Goal: Navigation & Orientation: Understand site structure

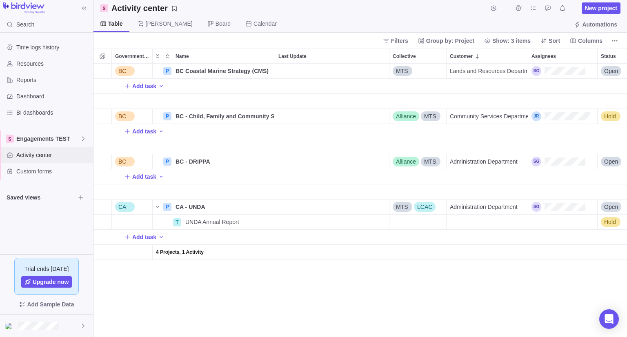
scroll to position [267, 527]
click at [80, 133] on div "Engagements TEST" at bounding box center [46, 139] width 93 height 16
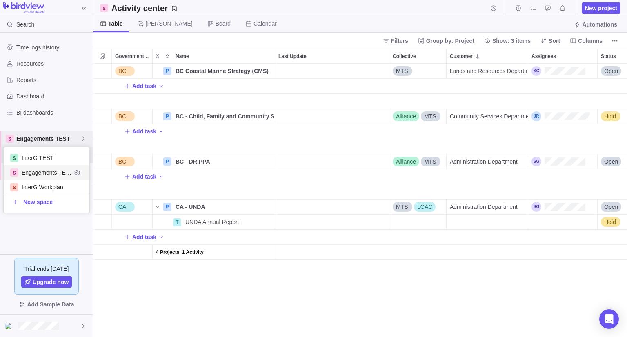
scroll to position [59, 80]
click at [58, 156] on span "InterG TEST" at bounding box center [47, 158] width 50 height 8
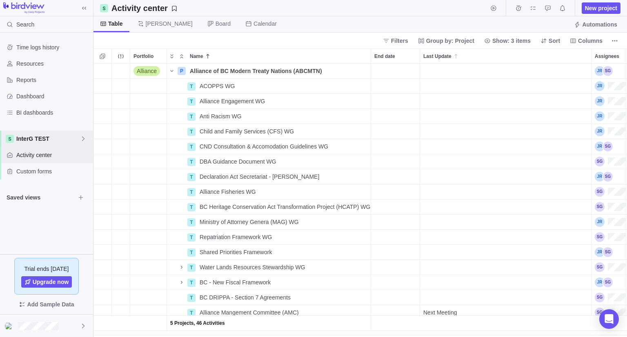
scroll to position [267, 527]
click at [57, 138] on span "InterG TEST" at bounding box center [48, 139] width 64 height 8
click at [51, 173] on span "Engagements TEST" at bounding box center [47, 173] width 50 height 8
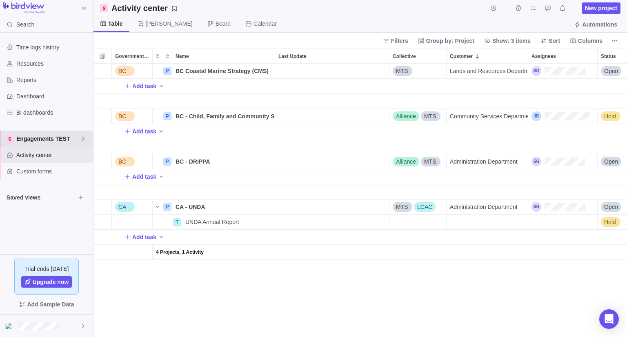
click at [42, 136] on span "Engagements TEST" at bounding box center [48, 139] width 64 height 8
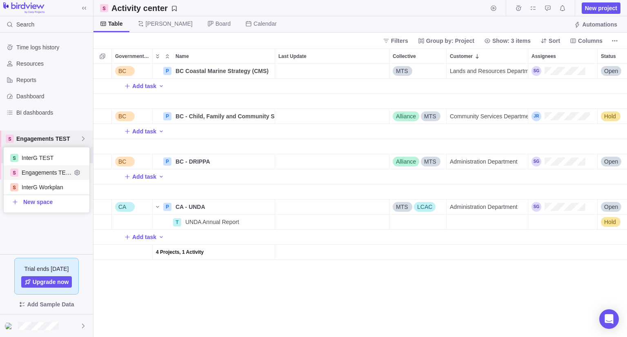
scroll to position [59, 80]
click at [44, 155] on span "InterG TEST" at bounding box center [47, 158] width 50 height 8
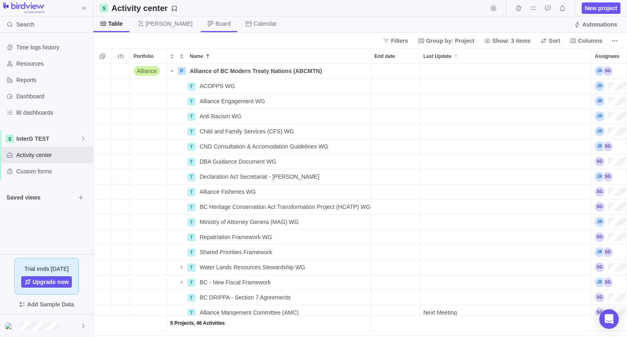
click at [201, 28] on span "Board" at bounding box center [219, 24] width 36 height 16
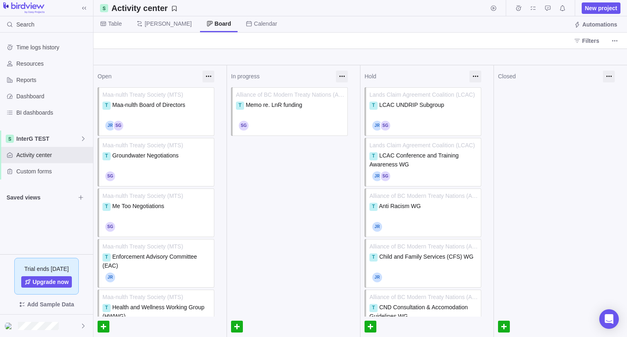
click at [580, 42] on icon at bounding box center [577, 41] width 7 height 7
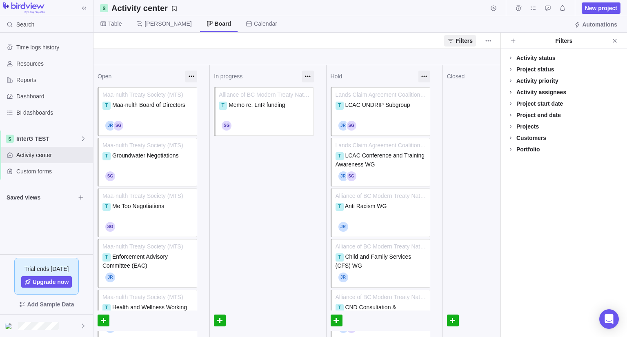
click at [513, 91] on icon at bounding box center [510, 92] width 7 height 7
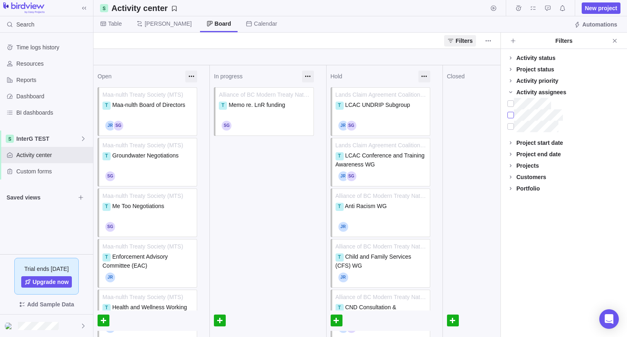
click at [512, 114] on div at bounding box center [510, 114] width 7 height 11
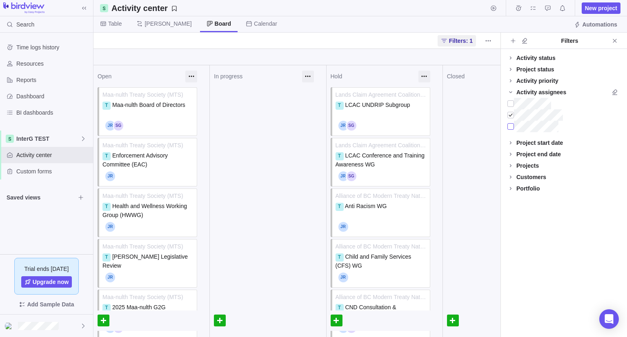
click at [511, 126] on div at bounding box center [510, 126] width 7 height 11
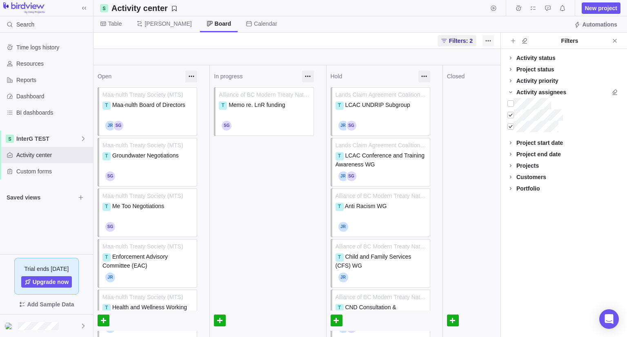
click at [484, 44] on span "More actions" at bounding box center [487, 40] width 11 height 11
click at [582, 42] on body "Search Time logs history Resources Reports Dashboard BI dashboards InterG TEST …" at bounding box center [313, 168] width 627 height 337
click at [514, 44] on span "Add filters" at bounding box center [512, 40] width 11 height 11
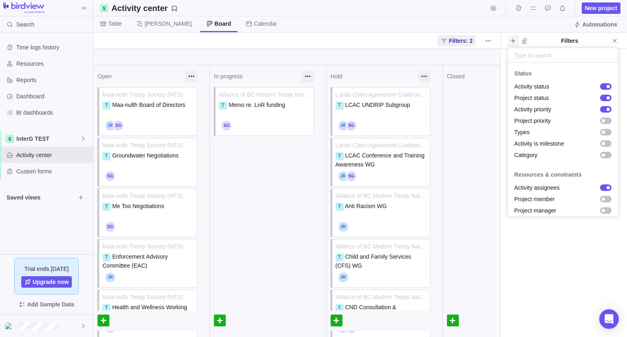
click at [514, 44] on span "Add filters" at bounding box center [512, 40] width 11 height 11
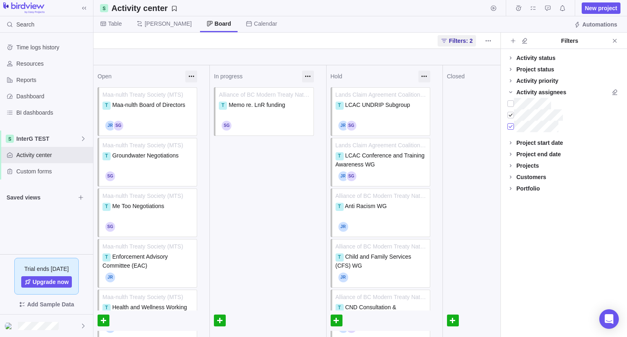
click at [511, 126] on div at bounding box center [510, 126] width 7 height 11
click at [533, 93] on div "Activity assignees" at bounding box center [541, 92] width 50 height 8
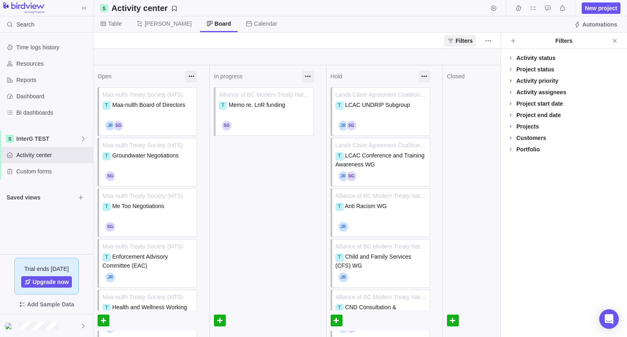
click at [509, 83] on icon at bounding box center [510, 81] width 7 height 7
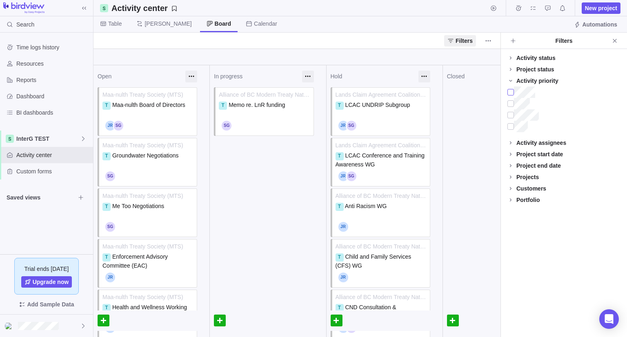
click at [509, 96] on div at bounding box center [510, 92] width 7 height 11
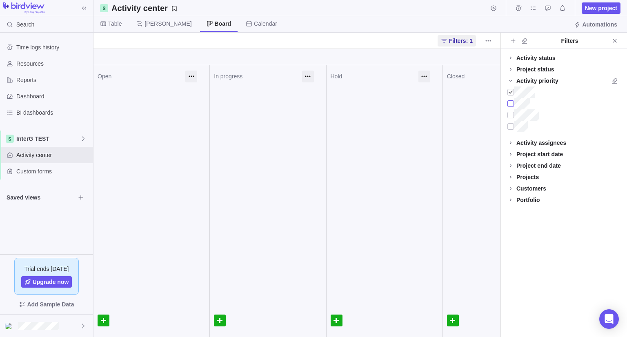
click at [509, 103] on div at bounding box center [510, 103] width 7 height 11
click at [511, 114] on div at bounding box center [510, 114] width 7 height 11
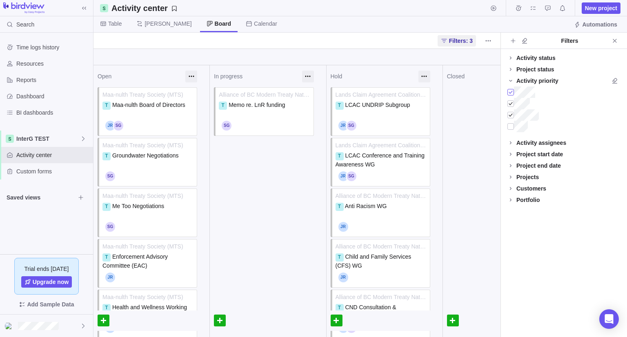
click at [511, 91] on div at bounding box center [510, 92] width 7 height 11
click at [511, 107] on div at bounding box center [510, 103] width 7 height 11
click at [536, 10] on icon "My assignments" at bounding box center [533, 8] width 7 height 7
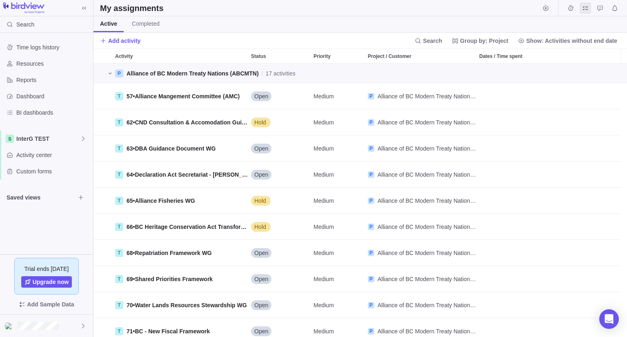
scroll to position [267, 527]
click at [500, 44] on span "Group by: Project" at bounding box center [484, 41] width 48 height 8
click at [484, 120] on span "Customer" at bounding box center [475, 117] width 25 height 8
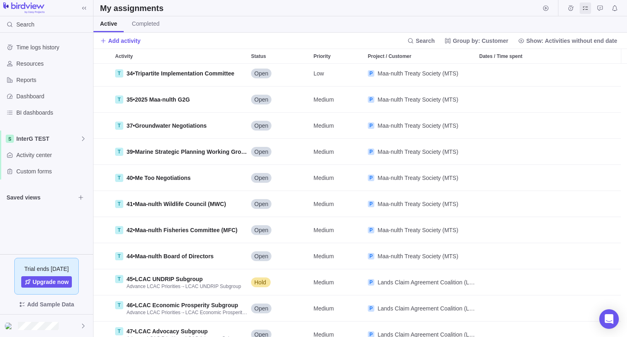
scroll to position [0, 0]
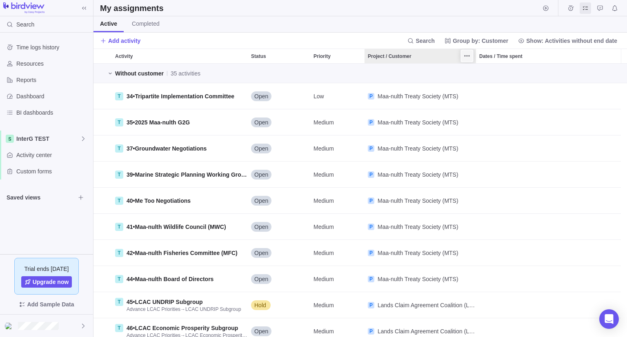
click at [463, 57] on span "More actions" at bounding box center [466, 55] width 11 height 11
click at [464, 61] on div "Activity Status Priority Project / Customer Dates / Time spent Without customer…" at bounding box center [359, 193] width 533 height 289
click at [141, 22] on body "Search Time logs history Resources Reports Dashboard BI dashboards InterG TEST …" at bounding box center [313, 168] width 627 height 337
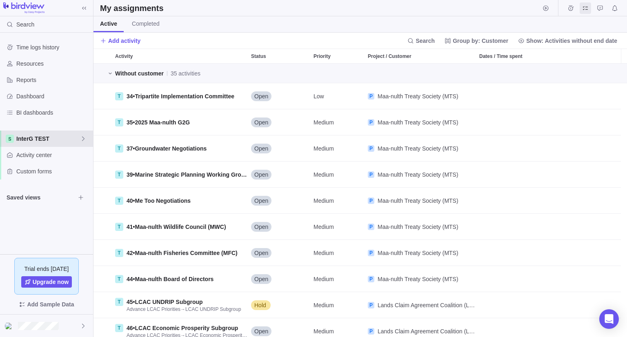
click at [42, 144] on div "InterG TEST" at bounding box center [46, 139] width 93 height 16
click at [43, 154] on span "InterG TEST" at bounding box center [47, 158] width 50 height 8
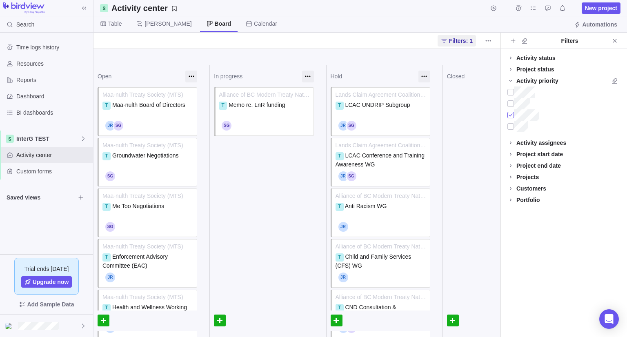
click at [512, 117] on div at bounding box center [510, 114] width 7 height 11
click at [254, 24] on span "Calendar" at bounding box center [265, 24] width 23 height 8
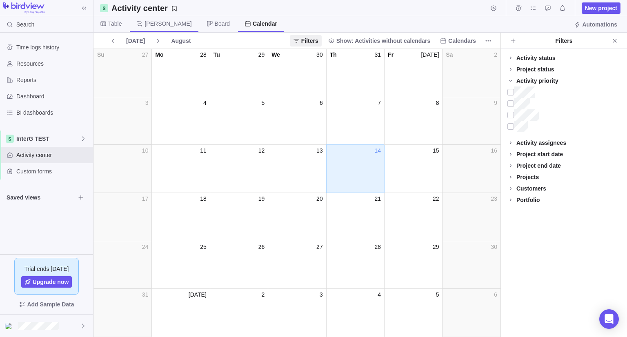
click at [158, 20] on span "[PERSON_NAME]" at bounding box center [164, 24] width 68 height 16
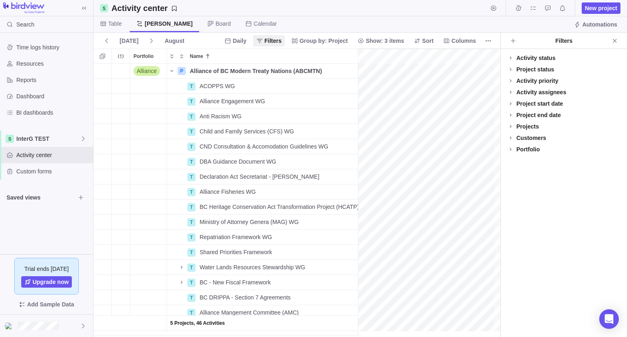
scroll to position [0, 242]
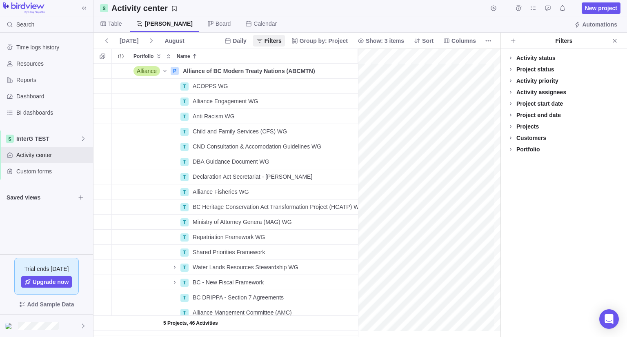
click at [178, 39] on div "August" at bounding box center [174, 40] width 26 height 11
drag, startPoint x: 178, startPoint y: 25, endPoint x: 183, endPoint y: 25, distance: 4.9
click at [207, 25] on icon at bounding box center [210, 23] width 7 height 7
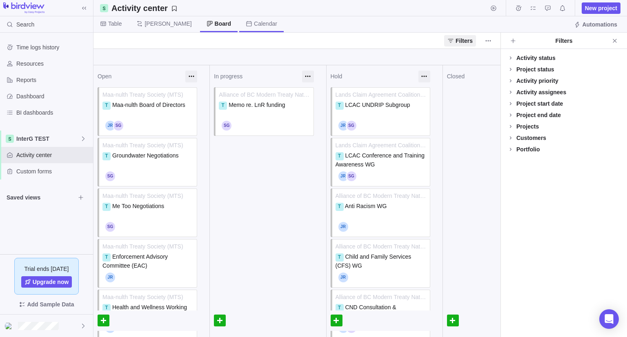
click at [254, 25] on span "Calendar" at bounding box center [265, 24] width 23 height 8
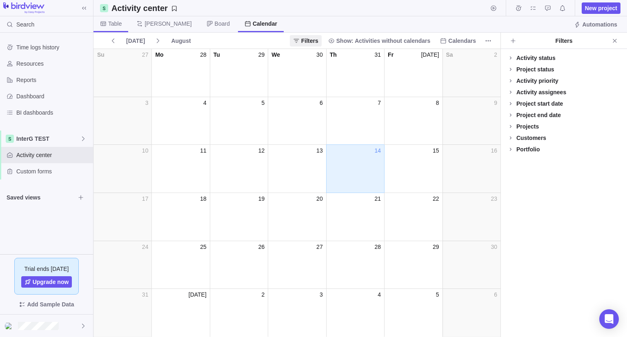
click at [108, 25] on span "Table" at bounding box center [110, 24] width 35 height 16
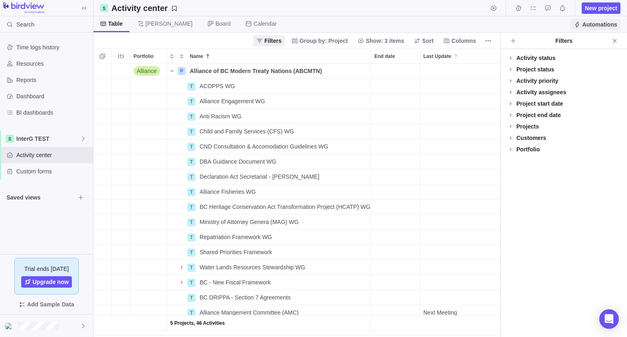
click at [587, 25] on span "Automations" at bounding box center [599, 24] width 35 height 8
click at [586, 25] on span "Automations" at bounding box center [599, 24] width 35 height 8
click at [47, 51] on span "Time logs history" at bounding box center [52, 47] width 73 height 8
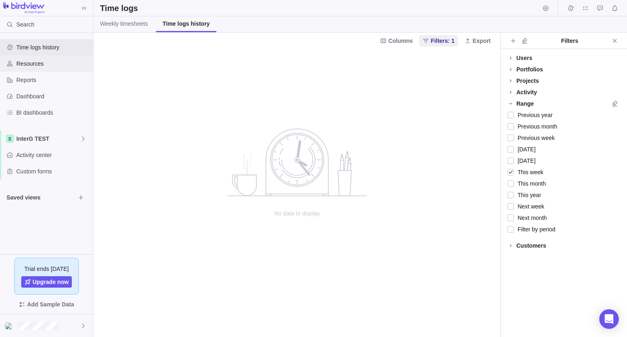
click at [27, 60] on span "Resources" at bounding box center [52, 64] width 73 height 8
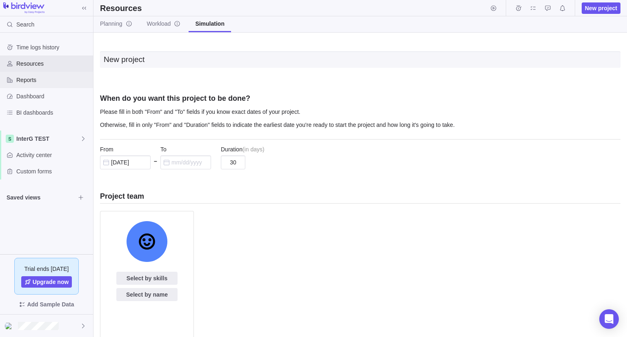
click at [23, 79] on span "Reports" at bounding box center [52, 80] width 73 height 8
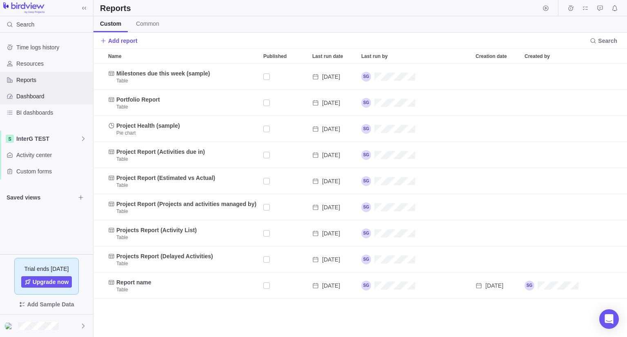
scroll to position [267, 527]
click at [24, 100] on div "Dashboard" at bounding box center [46, 96] width 93 height 16
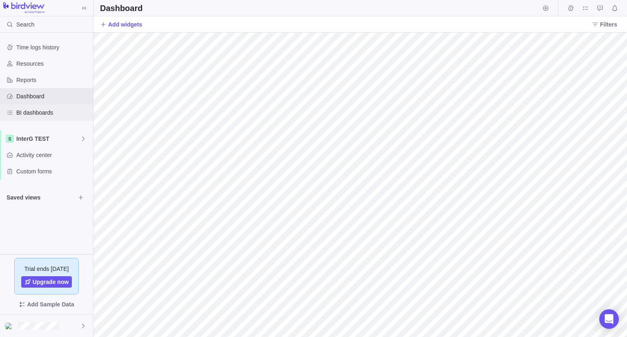
click at [28, 113] on span "BI dashboards" at bounding box center [52, 113] width 73 height 8
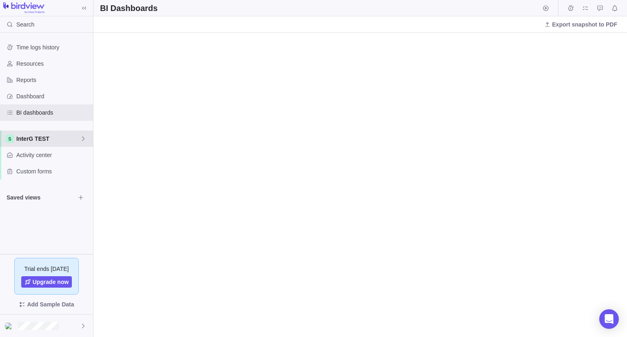
click at [31, 145] on div "InterG TEST" at bounding box center [46, 139] width 93 height 16
click at [34, 164] on div "InterG TEST" at bounding box center [47, 158] width 86 height 15
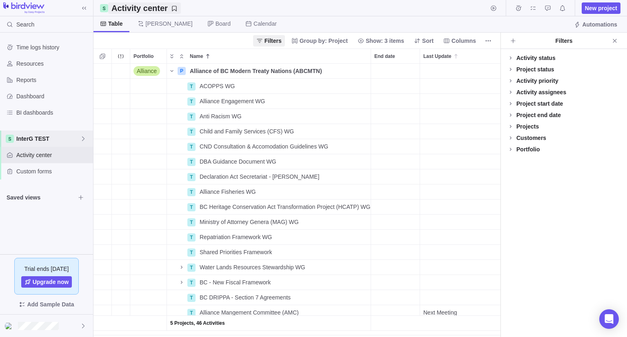
scroll to position [267, 400]
click at [46, 140] on span "InterG TEST" at bounding box center [48, 139] width 64 height 8
click at [616, 42] on body "Search Time logs history Resources Reports Dashboard BI dashboards InterG TEST …" at bounding box center [313, 168] width 627 height 337
click at [613, 40] on icon "Close" at bounding box center [614, 41] width 7 height 7
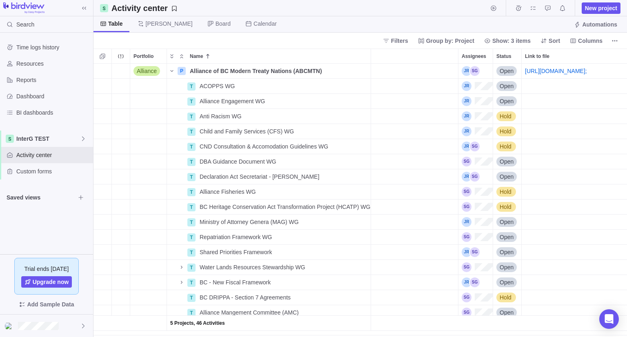
scroll to position [0, 148]
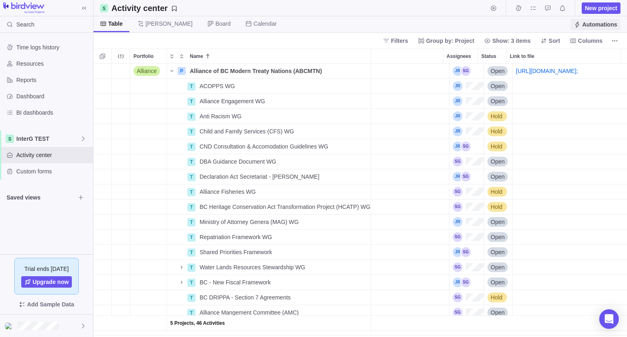
click at [602, 24] on span "Automations" at bounding box center [599, 24] width 35 height 8
click at [253, 23] on span "Calendar" at bounding box center [264, 24] width 23 height 8
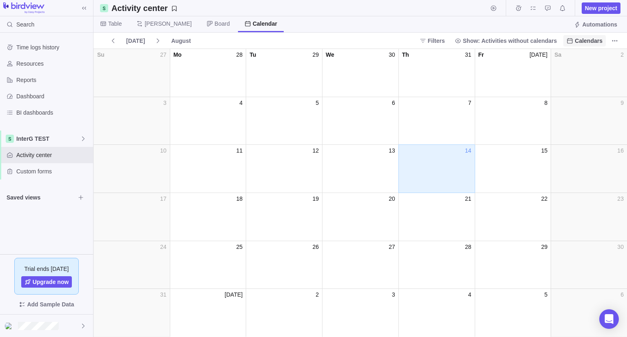
click at [598, 43] on span "Calendars" at bounding box center [589, 41] width 28 height 8
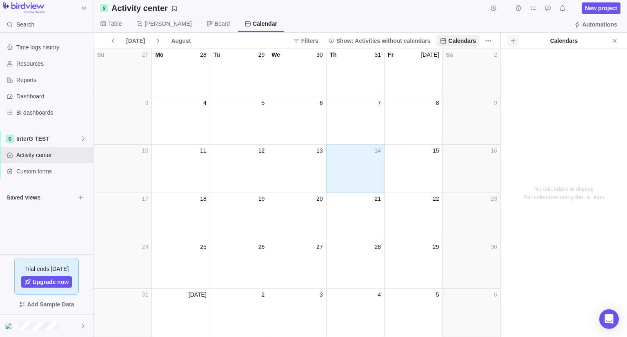
click at [512, 42] on icon at bounding box center [513, 41] width 7 height 7
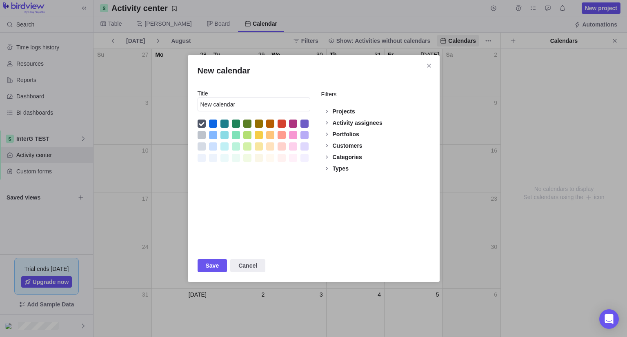
click at [345, 111] on div "Projects" at bounding box center [344, 111] width 22 height 8
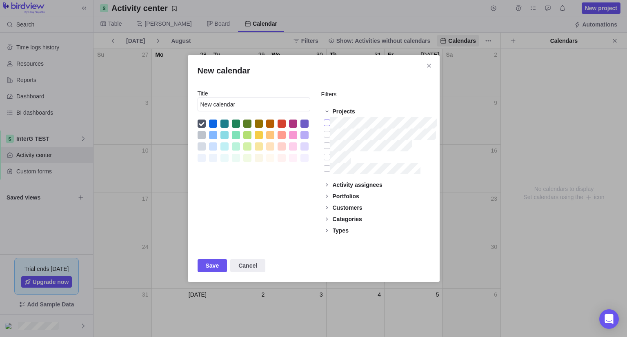
click at [328, 122] on div "New calendar" at bounding box center [327, 122] width 7 height 11
click at [327, 132] on div "New calendar" at bounding box center [327, 134] width 7 height 11
click at [327, 142] on div "New calendar" at bounding box center [327, 145] width 7 height 11
click at [325, 154] on div "New calendar" at bounding box center [327, 156] width 7 height 11
click at [326, 169] on div "New calendar" at bounding box center [327, 168] width 7 height 11
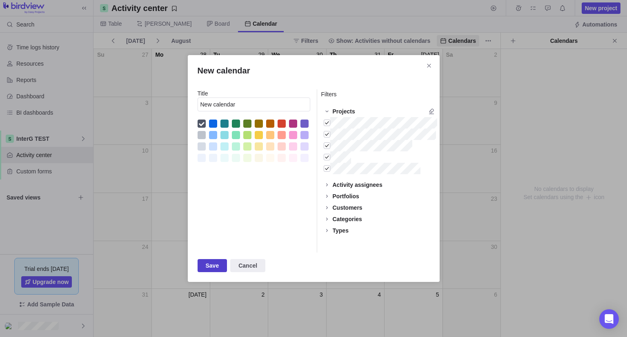
click at [211, 268] on span "Save" at bounding box center [212, 266] width 13 height 10
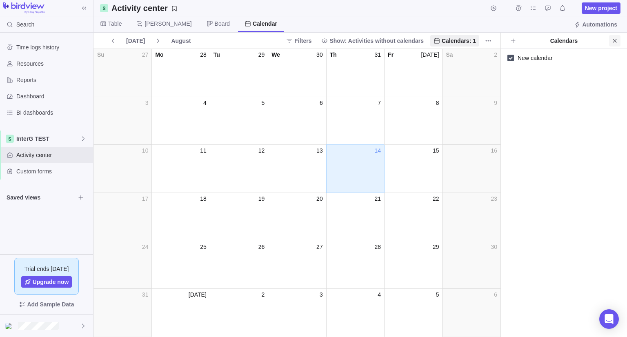
click at [616, 42] on icon "Close" at bounding box center [614, 41] width 7 height 7
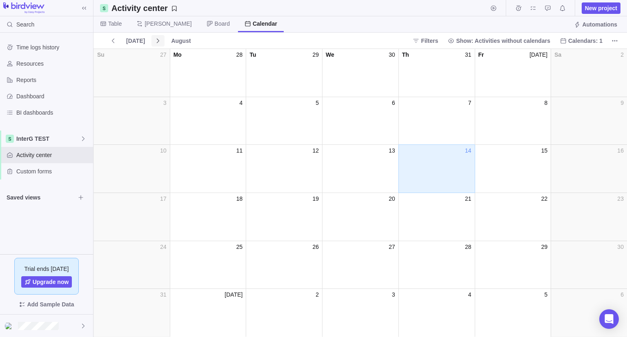
click at [156, 43] on icon at bounding box center [158, 41] width 7 height 7
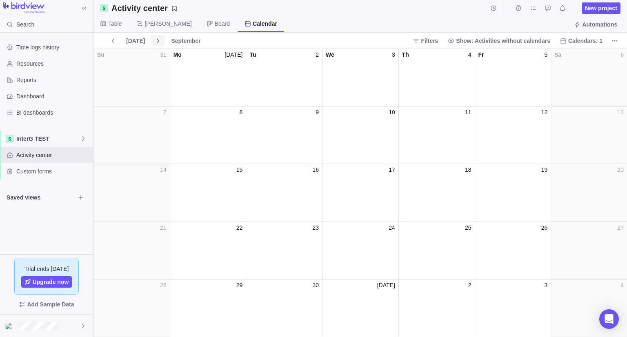
click at [156, 43] on icon at bounding box center [158, 41] width 7 height 7
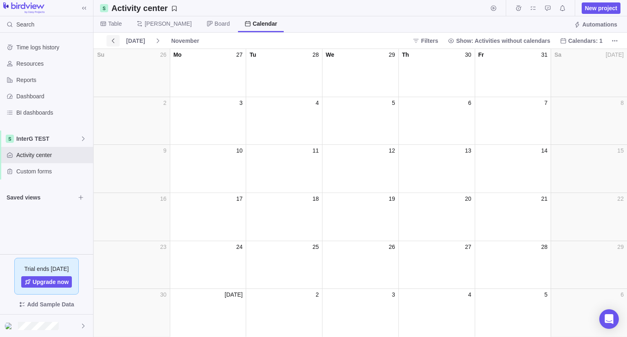
click at [107, 42] on span at bounding box center [113, 40] width 13 height 11
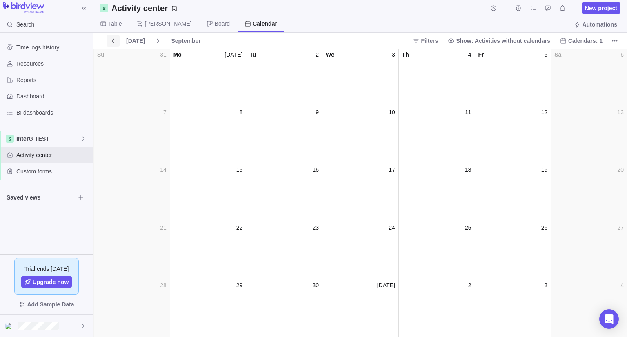
click at [107, 42] on span at bounding box center [113, 40] width 13 height 11
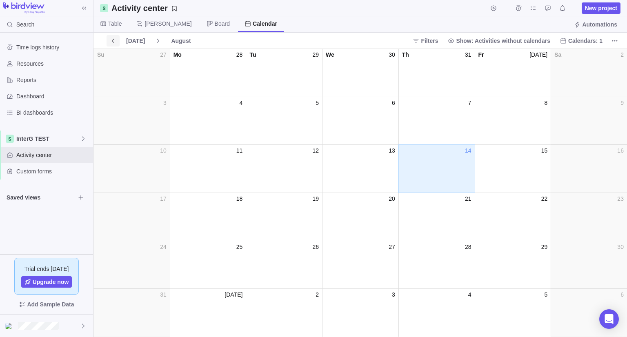
click at [107, 42] on span at bounding box center [113, 40] width 13 height 11
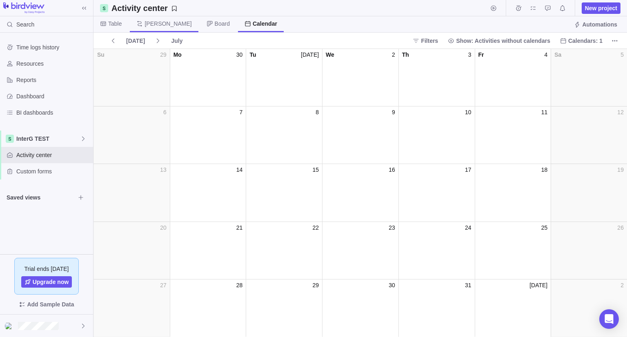
click at [136, 23] on icon at bounding box center [139, 23] width 7 height 7
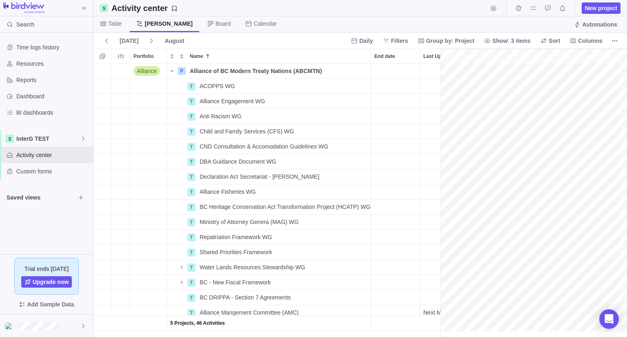
scroll to position [0, 68]
click at [201, 22] on span "Board" at bounding box center [219, 24] width 36 height 16
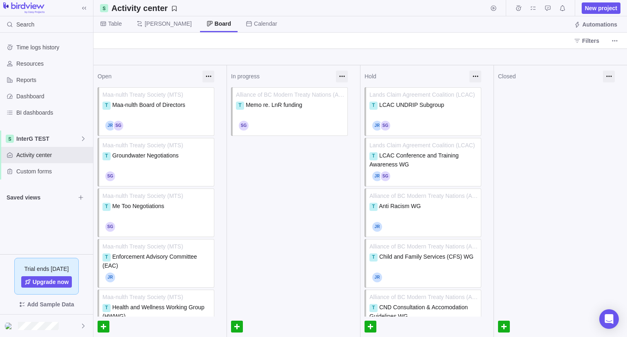
click at [109, 330] on div at bounding box center [104, 327] width 12 height 12
click at [594, 41] on span "Filters" at bounding box center [590, 41] width 17 height 8
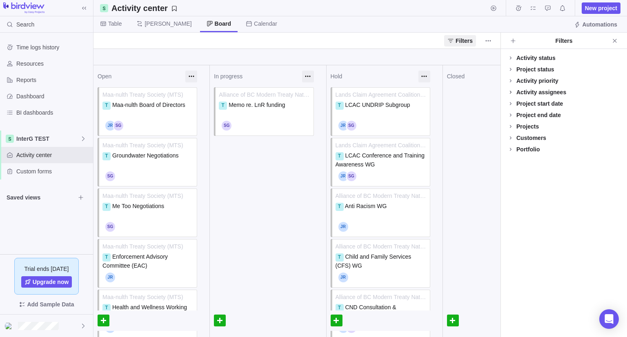
click at [513, 91] on icon at bounding box center [510, 92] width 7 height 7
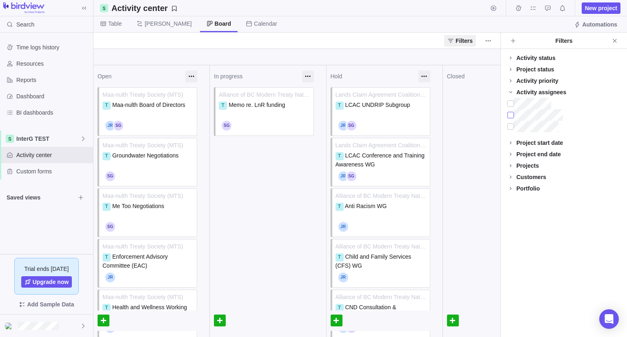
click at [510, 113] on div at bounding box center [510, 114] width 7 height 11
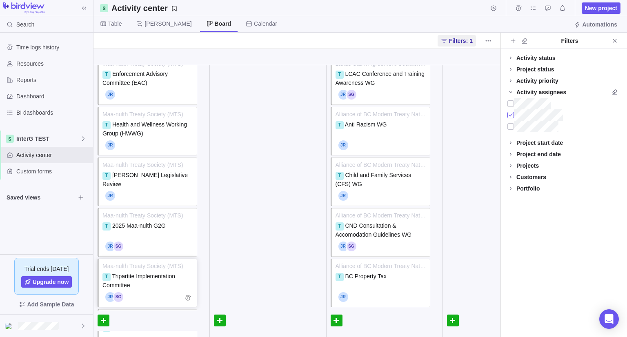
scroll to position [0, 0]
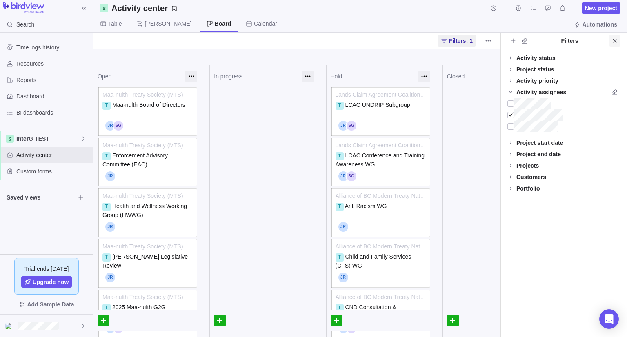
click at [613, 42] on icon "Close" at bounding box center [614, 41] width 7 height 7
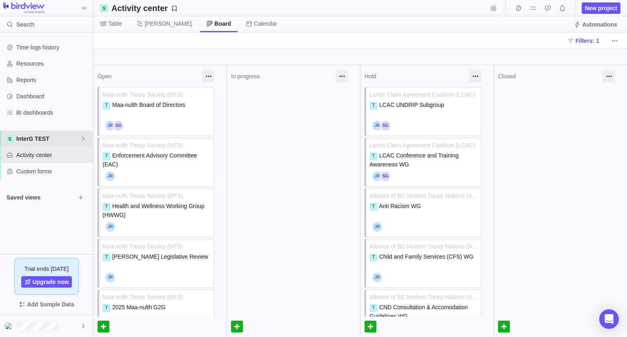
click at [32, 140] on span "InterG TEST" at bounding box center [48, 139] width 64 height 8
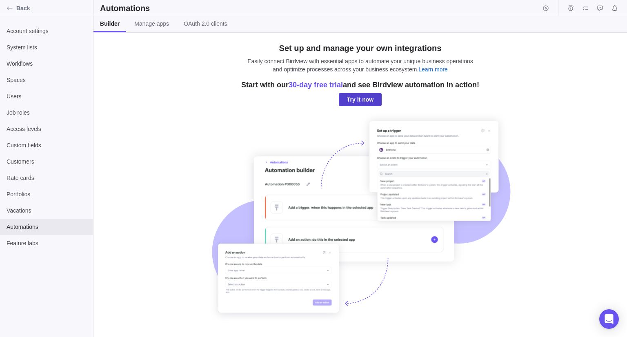
click at [353, 100] on span "Try it now" at bounding box center [360, 100] width 27 height 10
click at [147, 20] on span "Manage apps" at bounding box center [151, 24] width 35 height 8
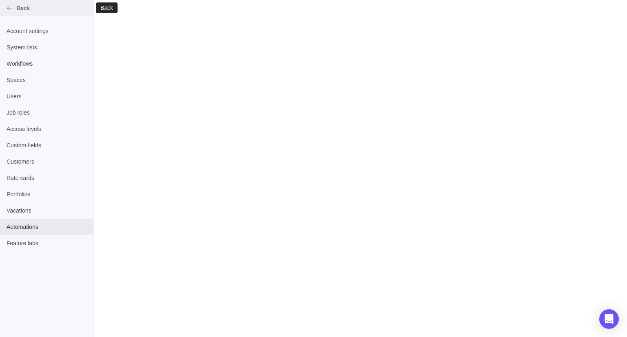
click at [8, 9] on icon "Back" at bounding box center [9, 8] width 5 height 3
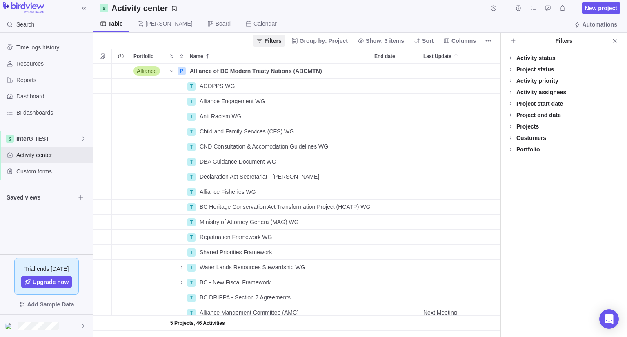
scroll to position [267, 400]
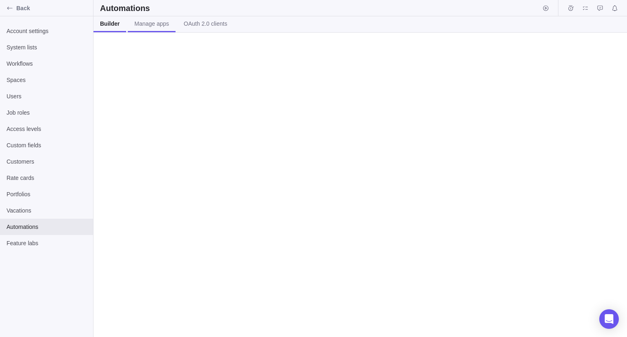
click at [158, 31] on link "Manage apps" at bounding box center [152, 24] width 48 height 16
